Goal: Find specific page/section: Find specific page/section

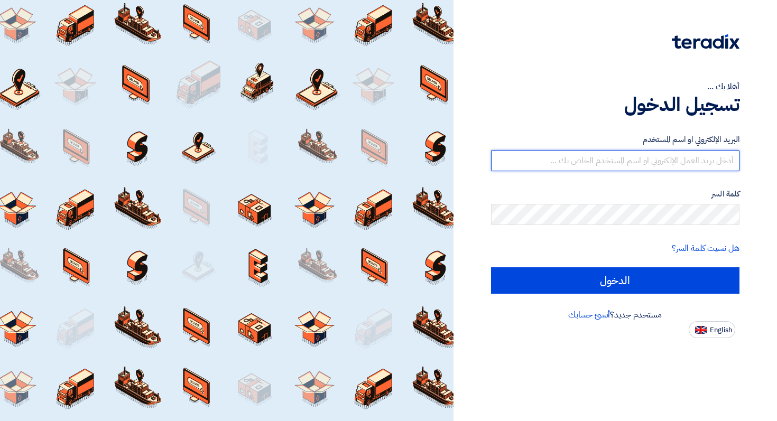
click at [638, 160] on input "text" at bounding box center [615, 160] width 249 height 21
paste input "[EMAIL_ADDRESS][DOMAIN_NAME]"
type input "[EMAIL_ADDRESS][DOMAIN_NAME]"
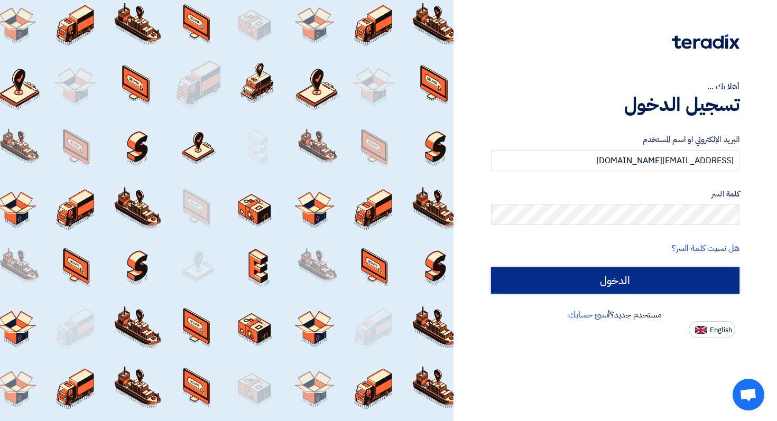
click at [681, 270] on input "الدخول" at bounding box center [615, 280] width 249 height 26
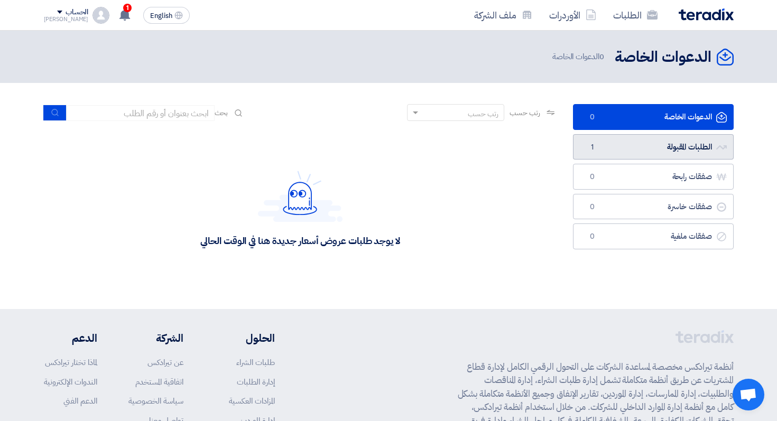
click at [648, 150] on link "الطلبات المقبولة الطلبات المقبولة 1" at bounding box center [653, 147] width 161 height 26
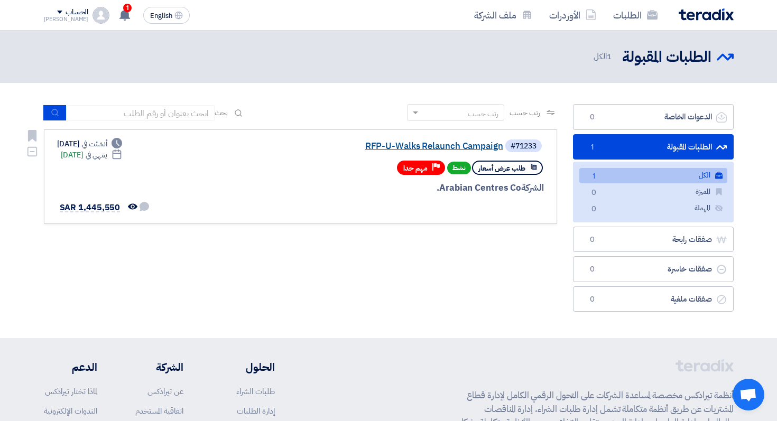
click at [472, 149] on link "RFP-U-Walks Relaunch Campaign" at bounding box center [397, 147] width 211 height 10
